Goal: Register for event/course

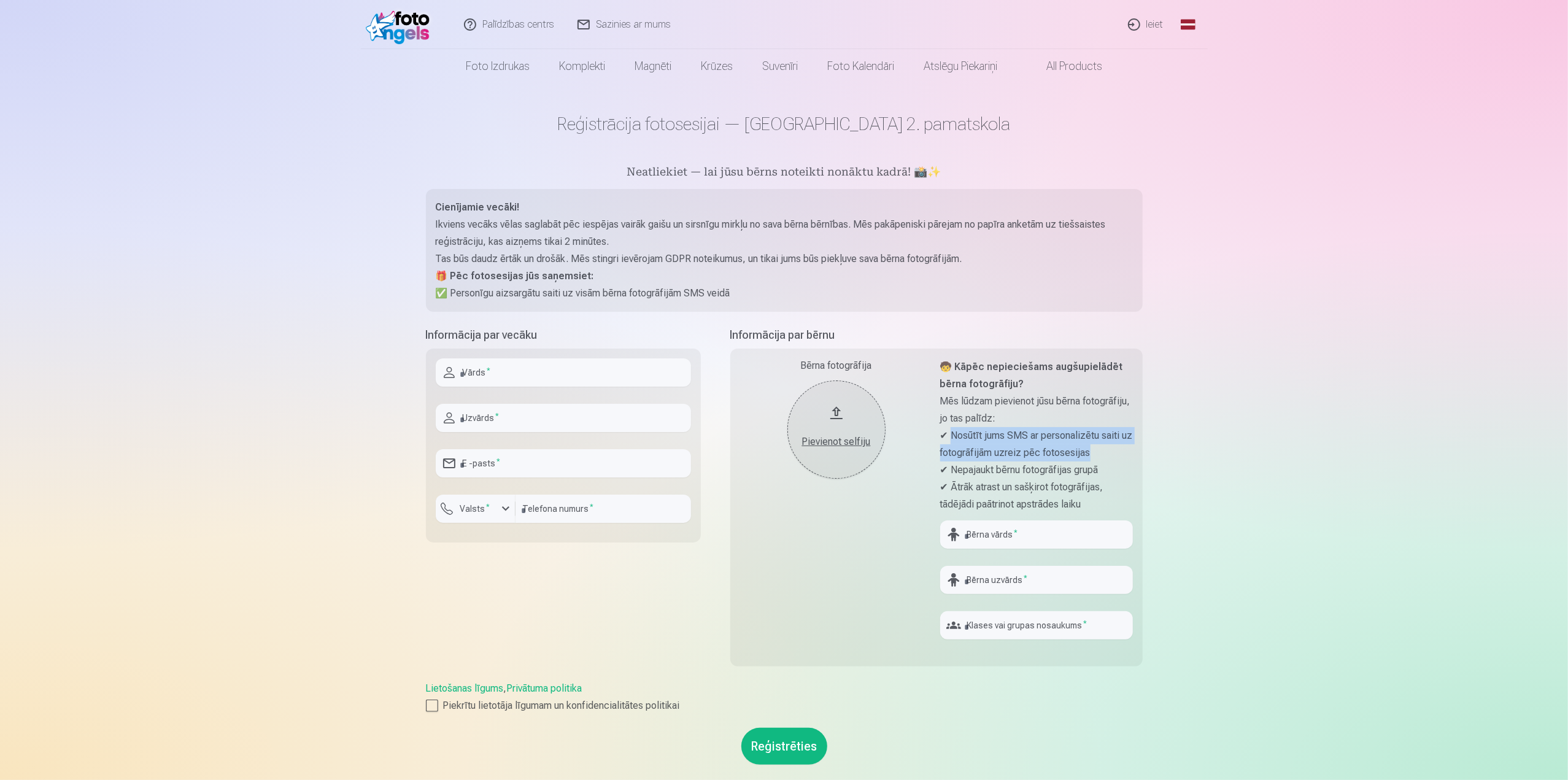
drag, startPoint x: 957, startPoint y: 436, endPoint x: 1105, endPoint y: 455, distance: 149.2
click at [1105, 455] on p "✔ Nosūtīt jums SMS ar personalizētu saiti uz fotogrāfijām uzreiz pēc fotosesijas" at bounding box center [1037, 444] width 193 height 34
drag, startPoint x: 952, startPoint y: 471, endPoint x: 1108, endPoint y: 472, distance: 156.0
click at [1108, 472] on p "✔ Nepajaukt bērnu fotogrāfijas grupā" at bounding box center [1037, 470] width 193 height 17
drag, startPoint x: 954, startPoint y: 486, endPoint x: 1106, endPoint y: 507, distance: 153.4
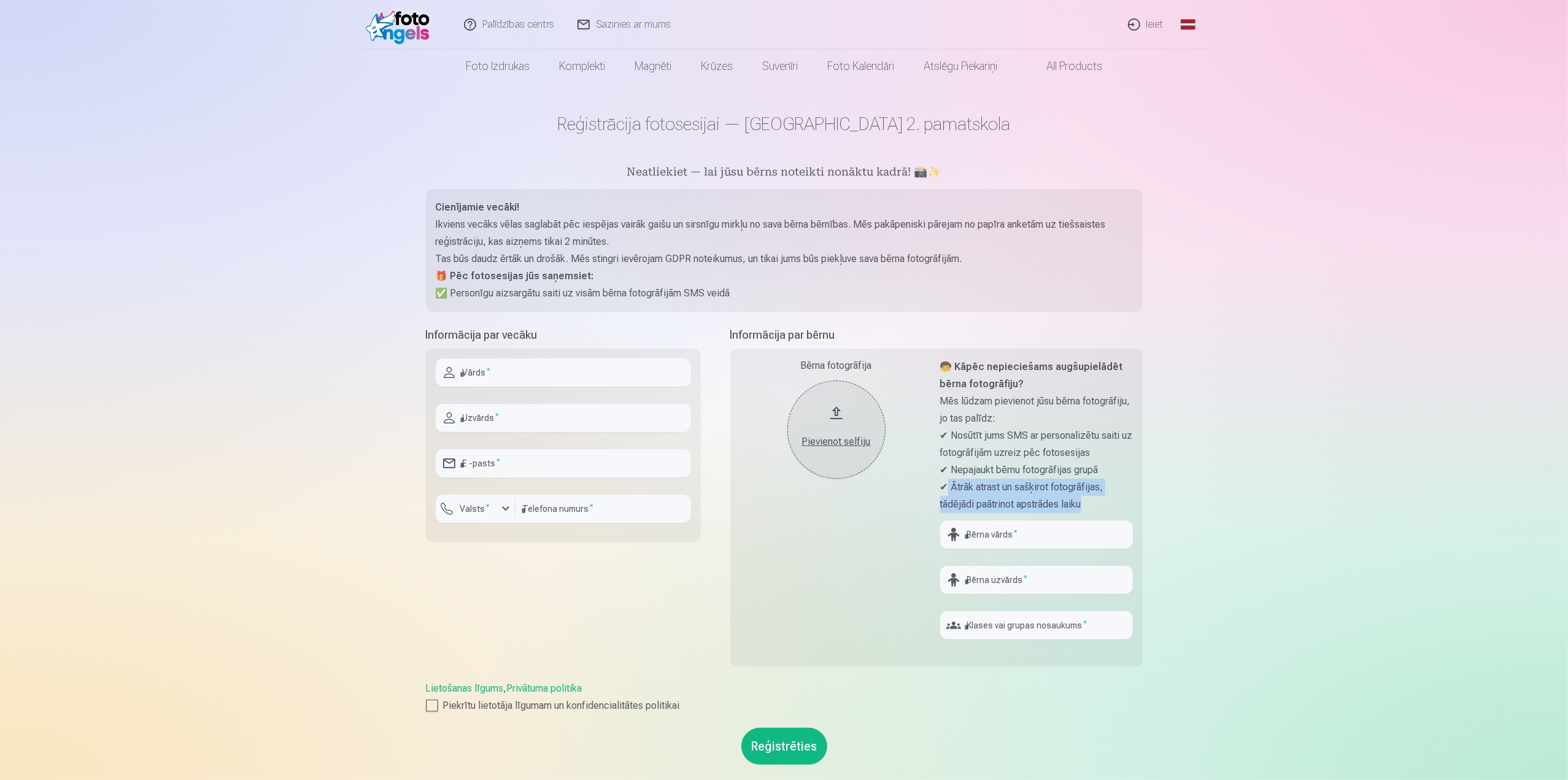
click at [1106, 507] on p "✔ Ātrāk atrast un sašķirot fotogrāfijas, tādējādi paātrinot apstrādes laiku" at bounding box center [1037, 496] width 193 height 34
click at [823, 265] on p "Tas būs daudz ērtāk un drošāk. Mēs stingri ievērojam GDPR noteikumus, un tikai …" at bounding box center [784, 259] width 697 height 17
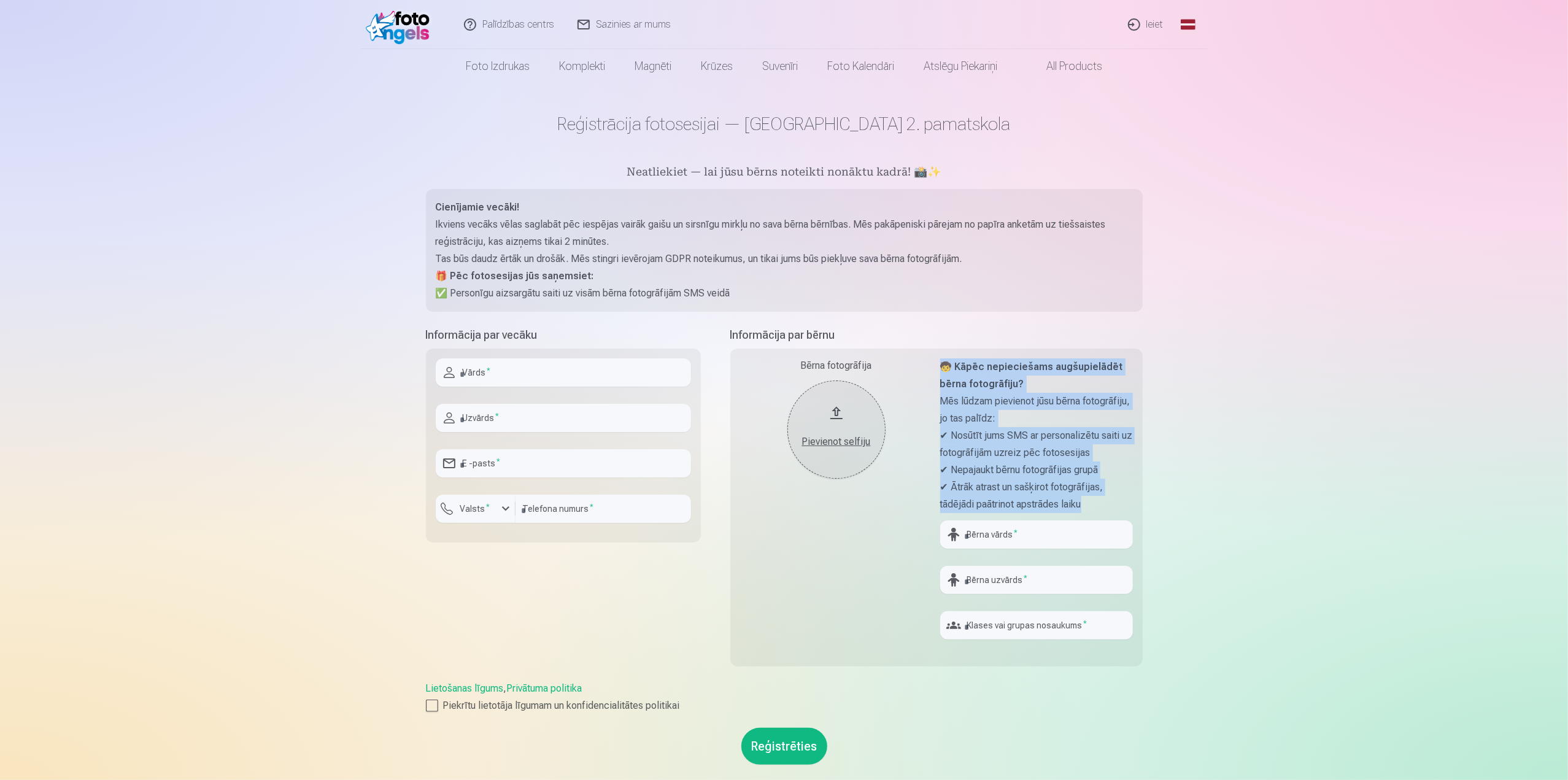
drag, startPoint x: 942, startPoint y: 367, endPoint x: 1089, endPoint y: 501, distance: 198.9
click at [1089, 501] on div "🧒 Kāpēc nepieciešams augšupielādēt bērna fotogrāfiju? Mēs lūdzam pievienot jūsu…" at bounding box center [1037, 436] width 193 height 155
